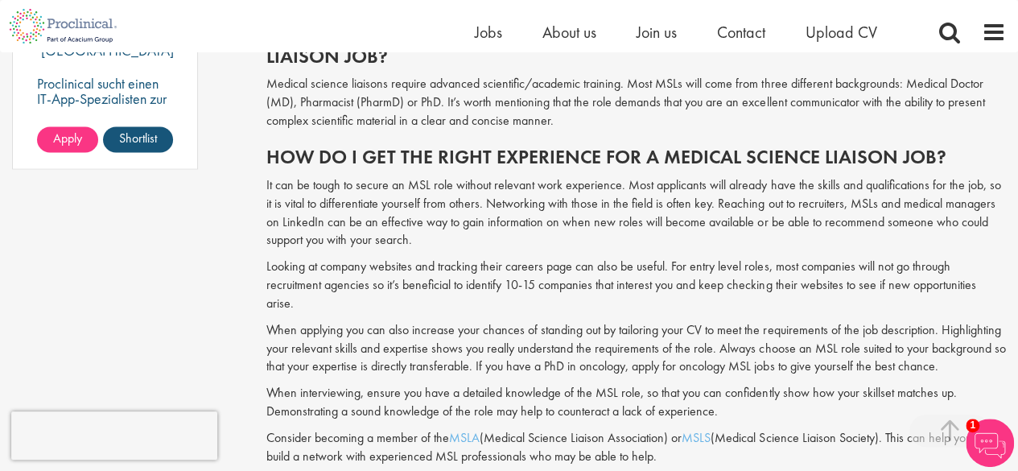
scroll to position [1369, 0]
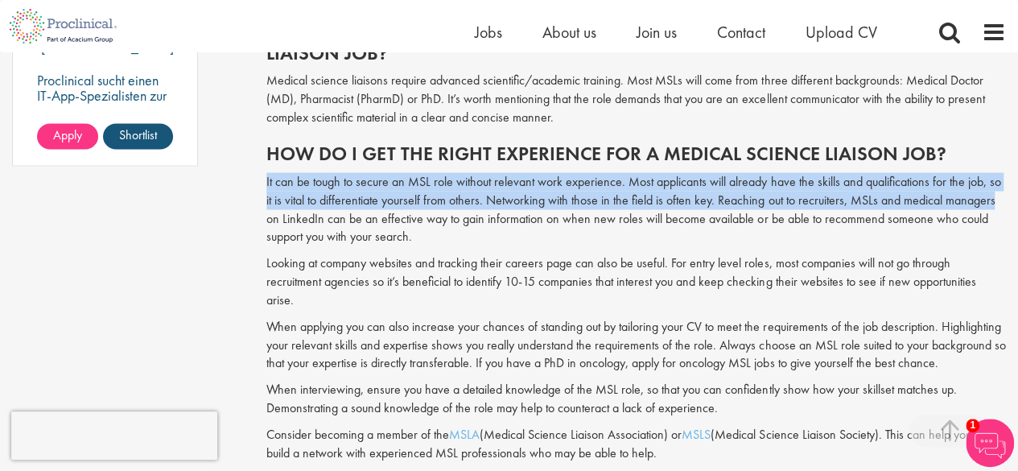
drag, startPoint x: 257, startPoint y: 163, endPoint x: 1001, endPoint y: 175, distance: 743.6
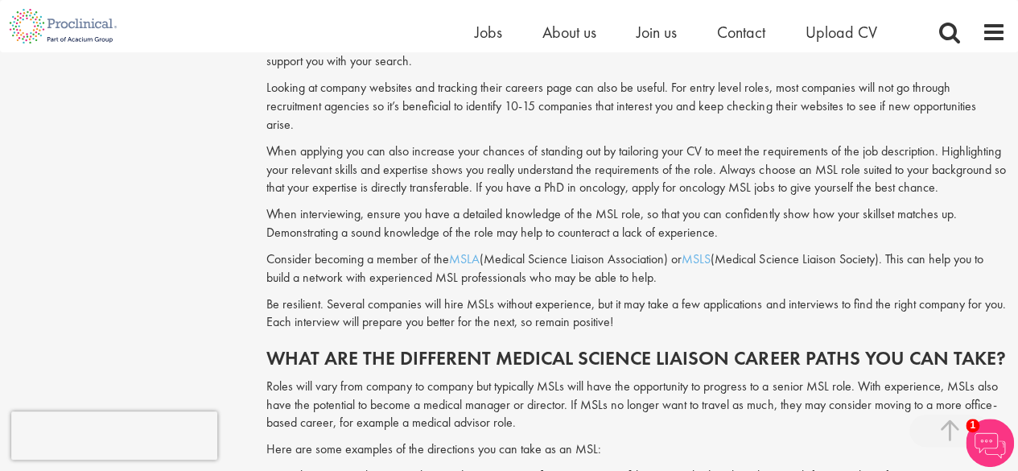
scroll to position [1549, 0]
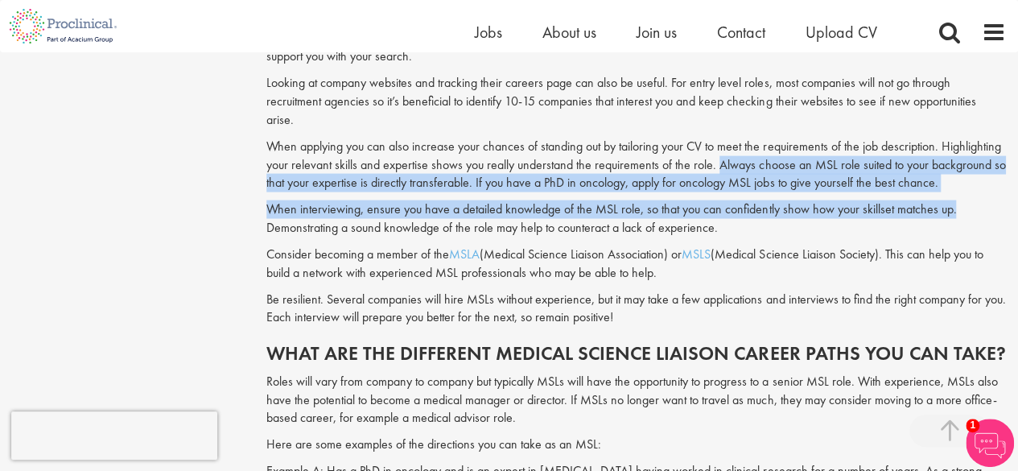
drag, startPoint x: 714, startPoint y: 131, endPoint x: 1029, endPoint y: 162, distance: 316.1
click at [1017, 162] on html "This website uses cookies. By continuing to use this site, you are giving your …" at bounding box center [509, 449] width 1018 height 3996
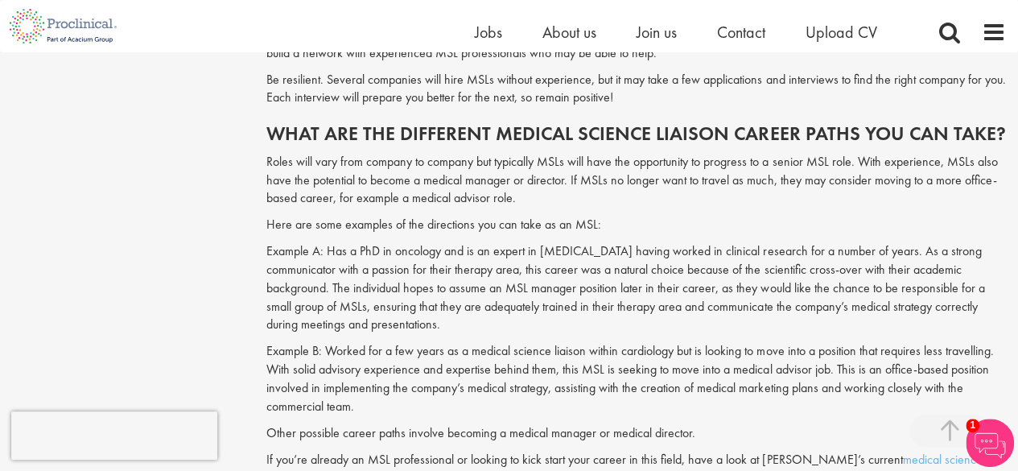
scroll to position [1790, 0]
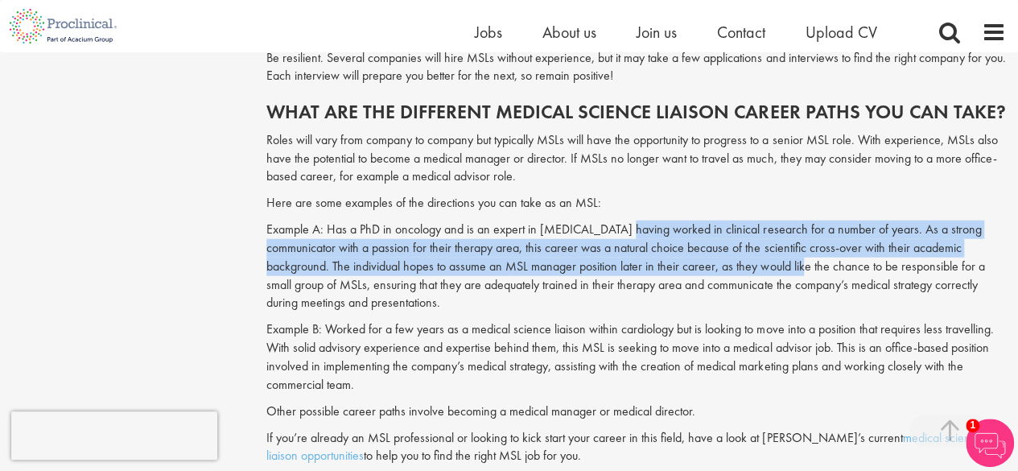
drag, startPoint x: 621, startPoint y: 192, endPoint x: 743, endPoint y: 220, distance: 125.3
click at [743, 220] on p "Example A: Has a PhD in oncology and is an expert in [MEDICAL_DATA] having work…" at bounding box center [635, 266] width 739 height 92
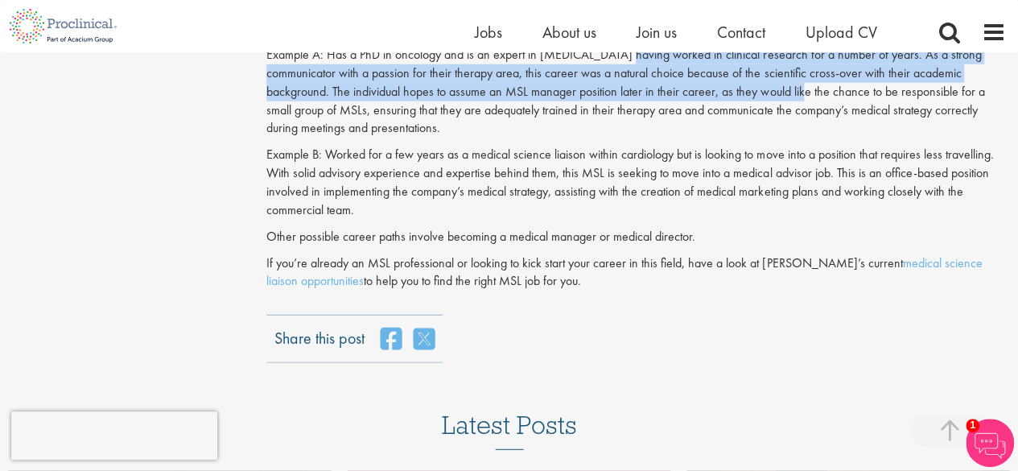
scroll to position [1871, 0]
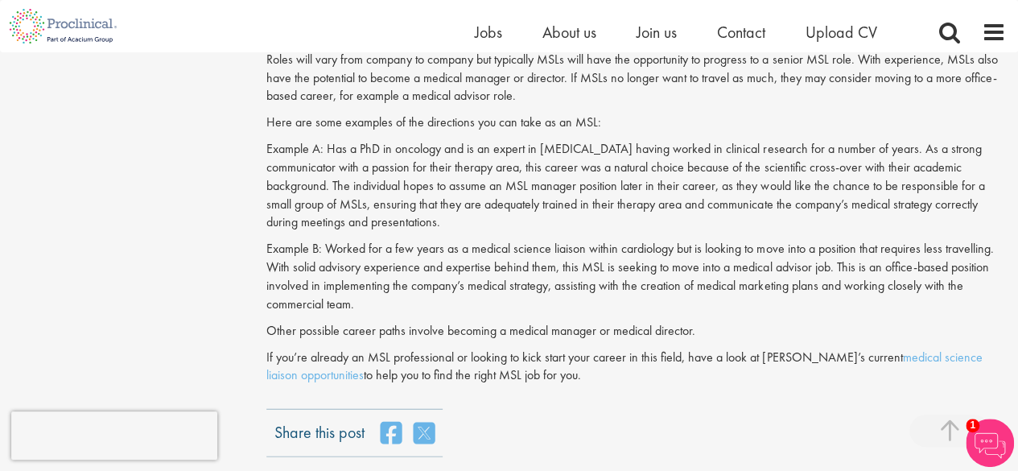
click at [733, 260] on p "Example B: Worked for a few years as a medical science liaison within cardiolog…" at bounding box center [635, 276] width 739 height 73
drag, startPoint x: 328, startPoint y: 208, endPoint x: 1007, endPoint y: 290, distance: 684.0
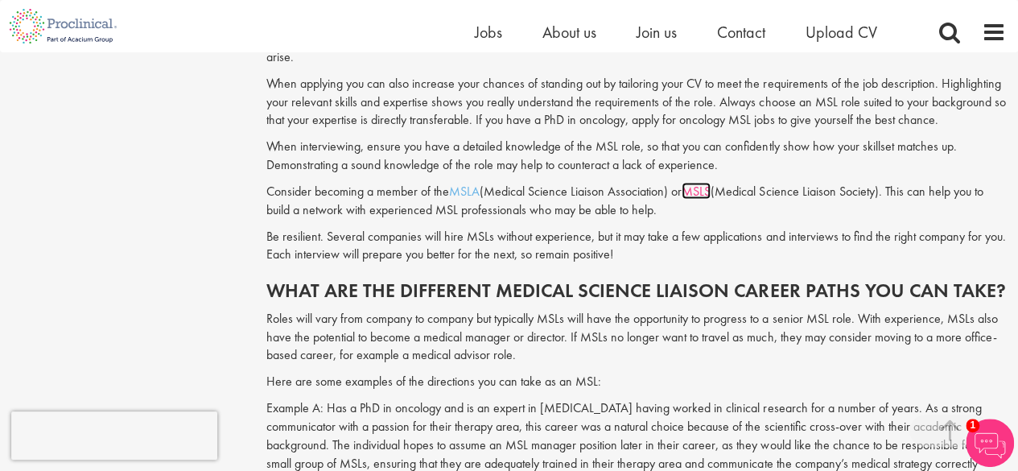
scroll to position [1549, 0]
